Goal: Navigation & Orientation: Find specific page/section

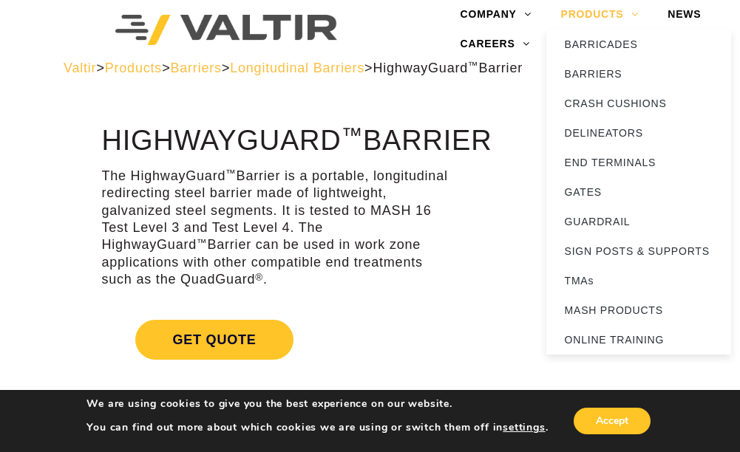
click at [631, 13] on link "PRODUCTS" at bounding box center [599, 15] width 107 height 30
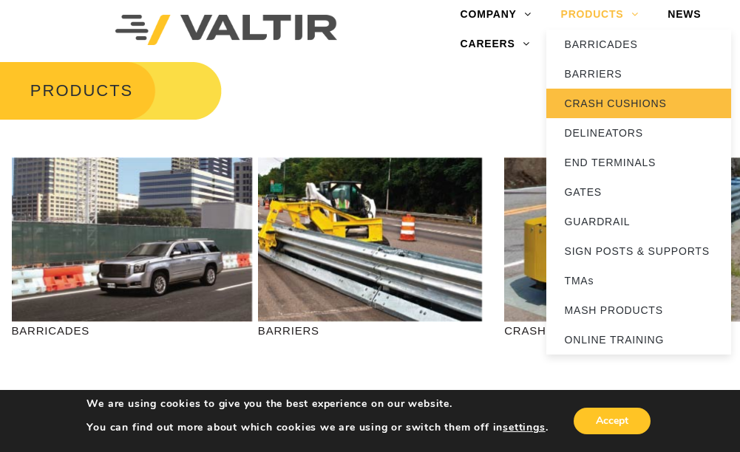
click at [600, 103] on link "CRASH CUSHIONS" at bounding box center [638, 104] width 185 height 30
